Goal: Task Accomplishment & Management: Complete application form

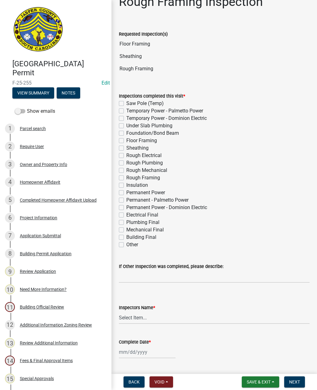
scroll to position [26, 0]
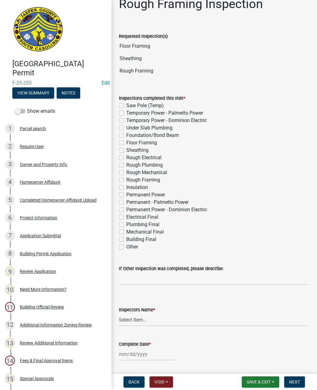
click at [126, 141] on label "Floor Framing" at bounding box center [141, 142] width 31 height 7
click at [126, 141] on input "Floor Framing" at bounding box center [128, 141] width 4 height 4
checkbox input "true"
checkbox input "false"
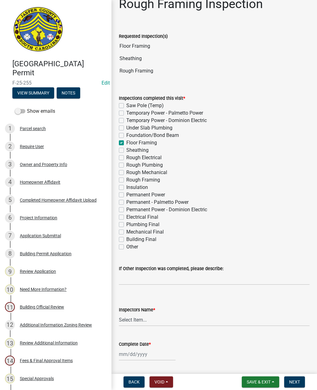
checkbox input "false"
checkbox input "true"
checkbox input "false"
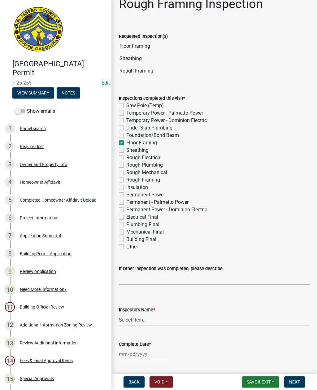
checkbox input "false"
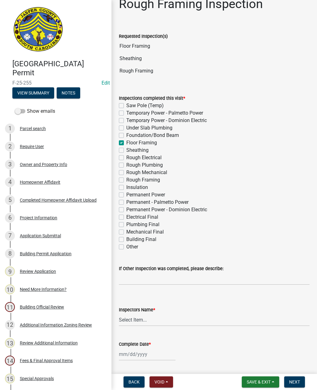
checkbox input "false"
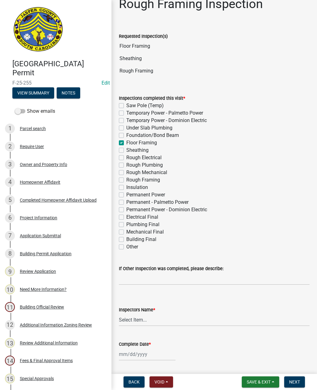
checkbox input "false"
click at [126, 149] on label "Sheathing" at bounding box center [137, 149] width 22 height 7
click at [126, 149] on input "Sheathing" at bounding box center [128, 148] width 4 height 4
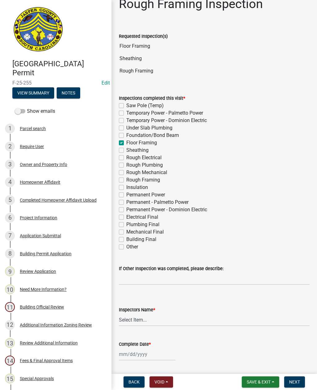
checkbox input "true"
checkbox input "false"
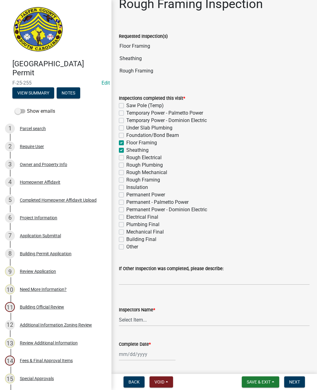
checkbox input "false"
checkbox input "true"
checkbox input "false"
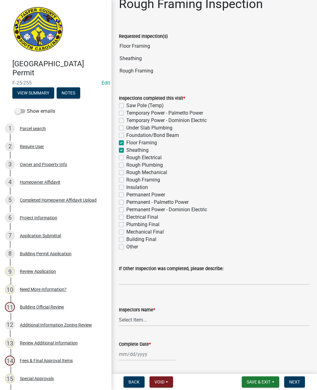
checkbox input "false"
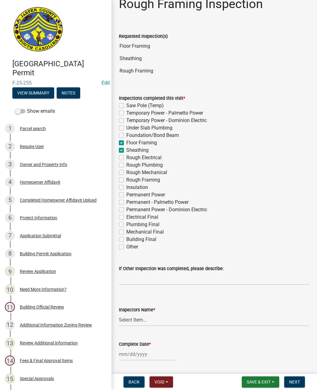
checkbox input "false"
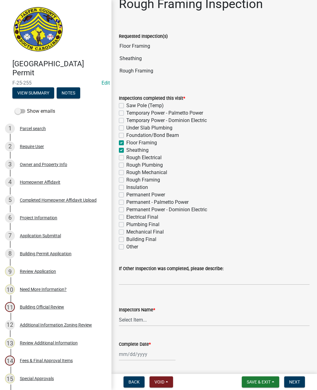
checkbox input "false"
click at [126, 156] on label "Rough Electrical" at bounding box center [143, 157] width 35 height 7
click at [126, 156] on input "Rough Electrical" at bounding box center [128, 156] width 4 height 4
checkbox input "true"
checkbox input "false"
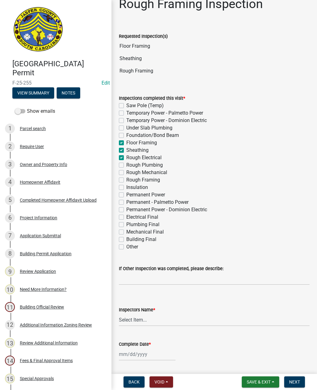
checkbox input "false"
checkbox input "true"
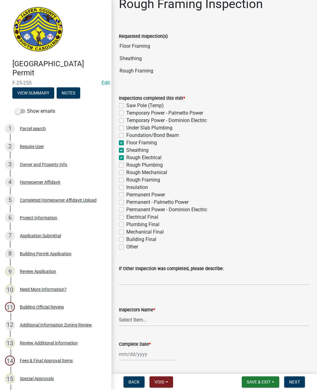
checkbox input "true"
checkbox input "false"
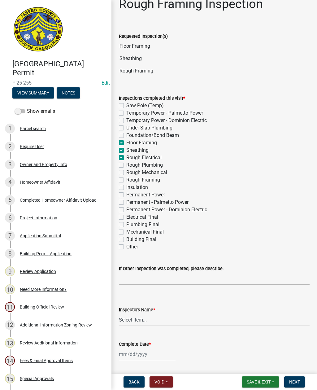
checkbox input "false"
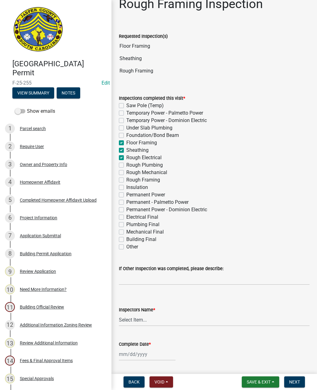
checkbox input "false"
click at [126, 155] on label "Rough Electrical" at bounding box center [143, 157] width 35 height 7
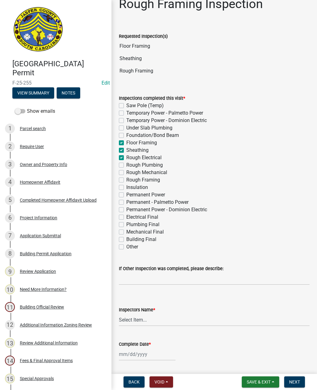
click at [126, 155] on input "Rough Electrical" at bounding box center [128, 156] width 4 height 4
checkbox input "false"
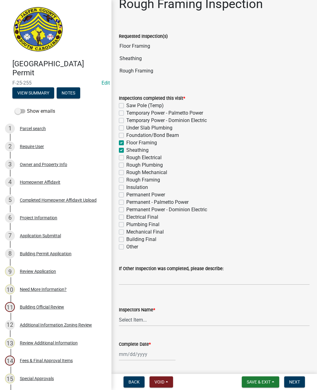
checkbox input "false"
checkbox input "true"
checkbox input "false"
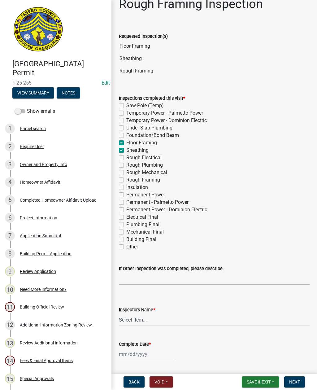
checkbox input "false"
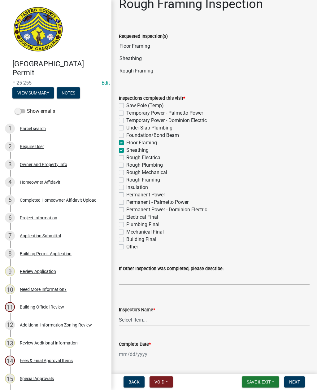
checkbox input "false"
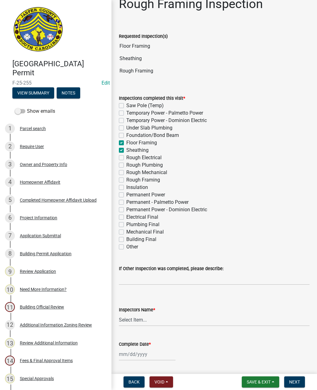
checkbox input "false"
click at [118, 180] on div "Inspections completed this visit * Saw Pole (Temp) Temporary Power - Palmetto P…" at bounding box center [214, 168] width 200 height 163
click at [126, 177] on label "Rough Framing" at bounding box center [143, 179] width 34 height 7
click at [126, 177] on input "Rough Framing" at bounding box center [128, 178] width 4 height 4
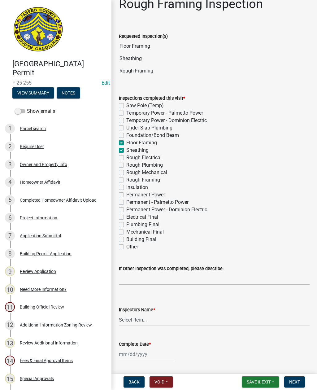
checkbox input "true"
checkbox input "false"
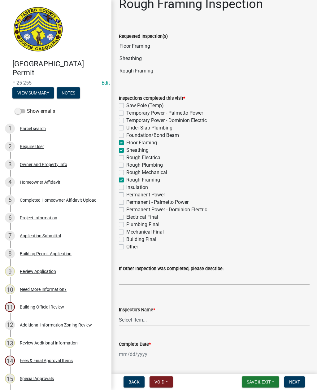
checkbox input "false"
checkbox input "true"
checkbox input "false"
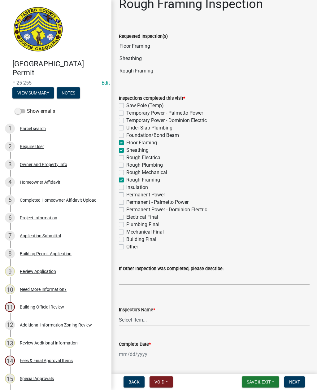
checkbox input "false"
checkbox input "true"
checkbox input "false"
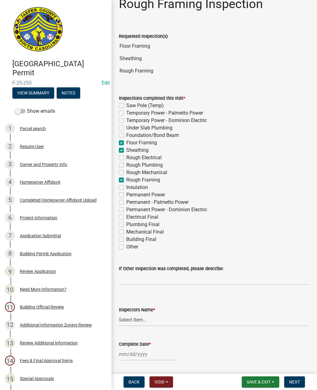
checkbox input "false"
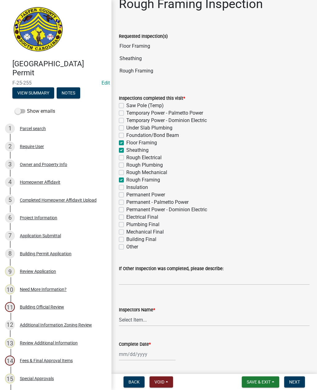
checkbox input "false"
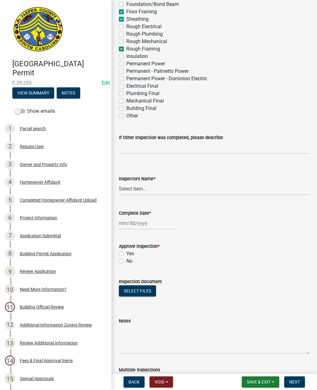
scroll to position [184, 0]
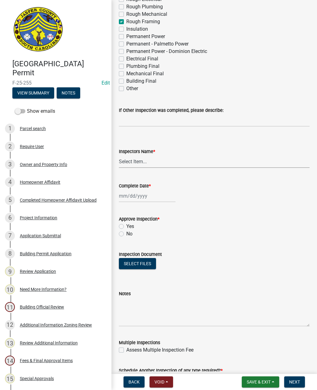
click at [144, 161] on select "Select Item... [EMAIL_ADDRESS][DOMAIN_NAME] ([PERSON_NAME] ) rcampbell ([PERSON…" at bounding box center [214, 161] width 191 height 13
select select "2d9ba1e5-2fdd-4b15-98d0-073dcbeb5880"
click at [140, 196] on div at bounding box center [147, 195] width 57 height 13
select select "9"
select select "2025"
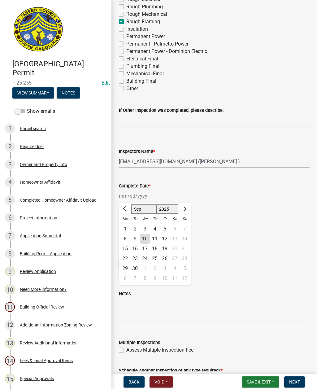
click at [143, 237] on div "10" at bounding box center [145, 239] width 10 height 10
type input "[DATE]"
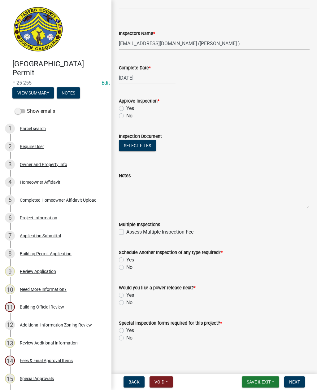
scroll to position [302, 0]
click at [143, 189] on textarea "Notes" at bounding box center [214, 193] width 191 height 29
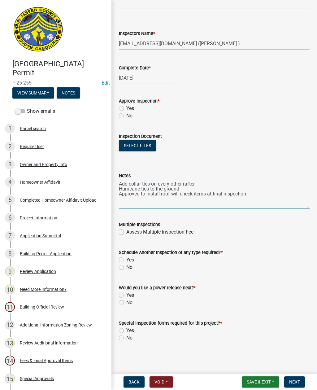
click at [170, 195] on textarea "Add collar ties on every other rafter Hurricane ties to the ground Approved to …" at bounding box center [214, 193] width 191 height 29
click at [175, 192] on textarea "Add collar ties on every other rafter Hurricane ties to the ground Approved to …" at bounding box center [214, 193] width 191 height 29
click at [179, 194] on textarea "Add collar ties on every other rafter Hurricane ties to the ground Approved to …" at bounding box center [214, 193] width 191 height 29
click at [261, 189] on textarea "Add collar ties on every other rafter Hurricane ties to the ground Approved to …" at bounding box center [214, 193] width 191 height 29
click at [250, 190] on textarea "Add collar ties on every other rafter Hurricane ties to the ground Approved to …" at bounding box center [214, 193] width 191 height 29
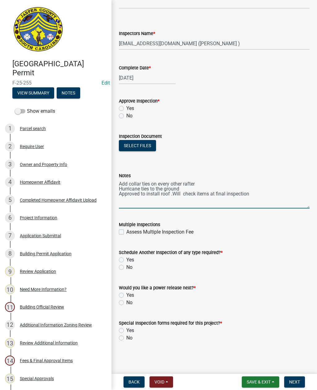
click at [254, 192] on textarea "Add collar ties on every other rafter Hurricane ties to the ground Approved to …" at bounding box center [214, 193] width 191 height 29
click at [298, 233] on div "Assess Multiple Inspection Fee" at bounding box center [214, 231] width 191 height 7
click at [184, 188] on textarea "Add collar ties on every other rafter Hurricane ties to the ground Approved to …" at bounding box center [214, 193] width 191 height 29
click at [257, 200] on textarea "Add collar ties on every other rafter Hurricane ties to the ground Strap door h…" at bounding box center [214, 193] width 191 height 29
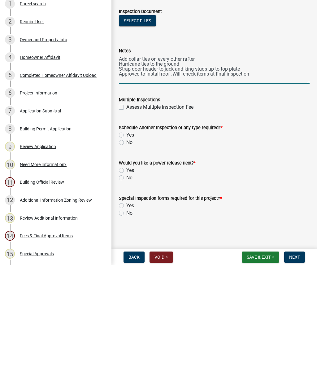
type textarea "Add collar ties on every other rafter Hurricane ties to the ground Strap door h…"
click at [126, 256] on label "Yes" at bounding box center [130, 259] width 8 height 7
click at [126, 256] on input "Yes" at bounding box center [128, 258] width 4 height 4
radio input "true"
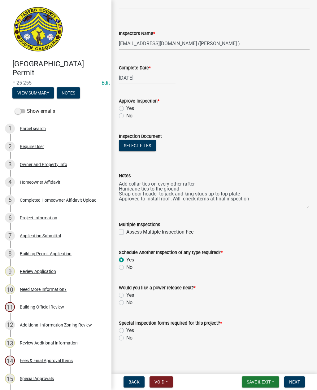
click at [126, 304] on label "No" at bounding box center [129, 302] width 6 height 7
click at [126, 303] on input "No" at bounding box center [128, 301] width 4 height 4
radio input "true"
click at [126, 339] on label "No" at bounding box center [129, 337] width 6 height 7
click at [126, 338] on input "No" at bounding box center [128, 336] width 4 height 4
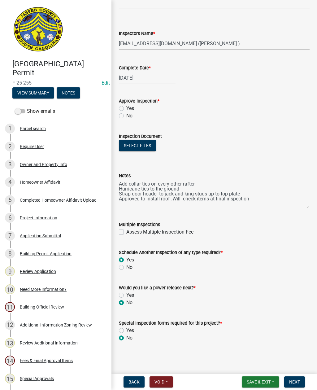
radio input "true"
click at [288, 381] on button "Next" at bounding box center [294, 381] width 21 height 11
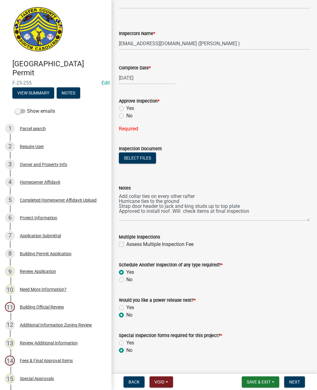
click at [126, 107] on label "Yes" at bounding box center [130, 108] width 8 height 7
click at [126, 107] on input "Yes" at bounding box center [128, 107] width 4 height 4
radio input "true"
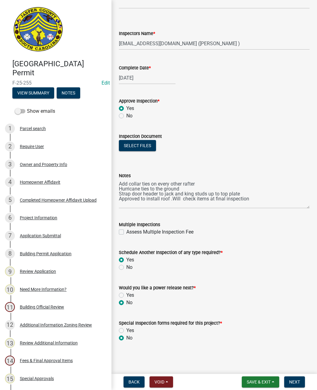
click at [298, 384] on button "Next" at bounding box center [294, 381] width 21 height 11
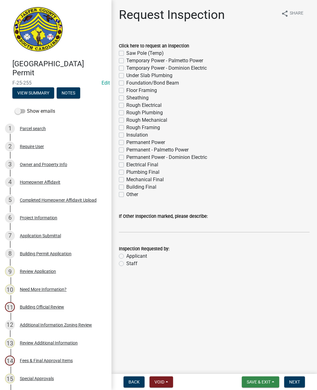
click at [264, 379] on span "Save & Exit" at bounding box center [259, 381] width 24 height 5
click at [255, 368] on button "Save & Exit" at bounding box center [255, 365] width 50 height 15
